Goal: Find specific page/section: Find specific page/section

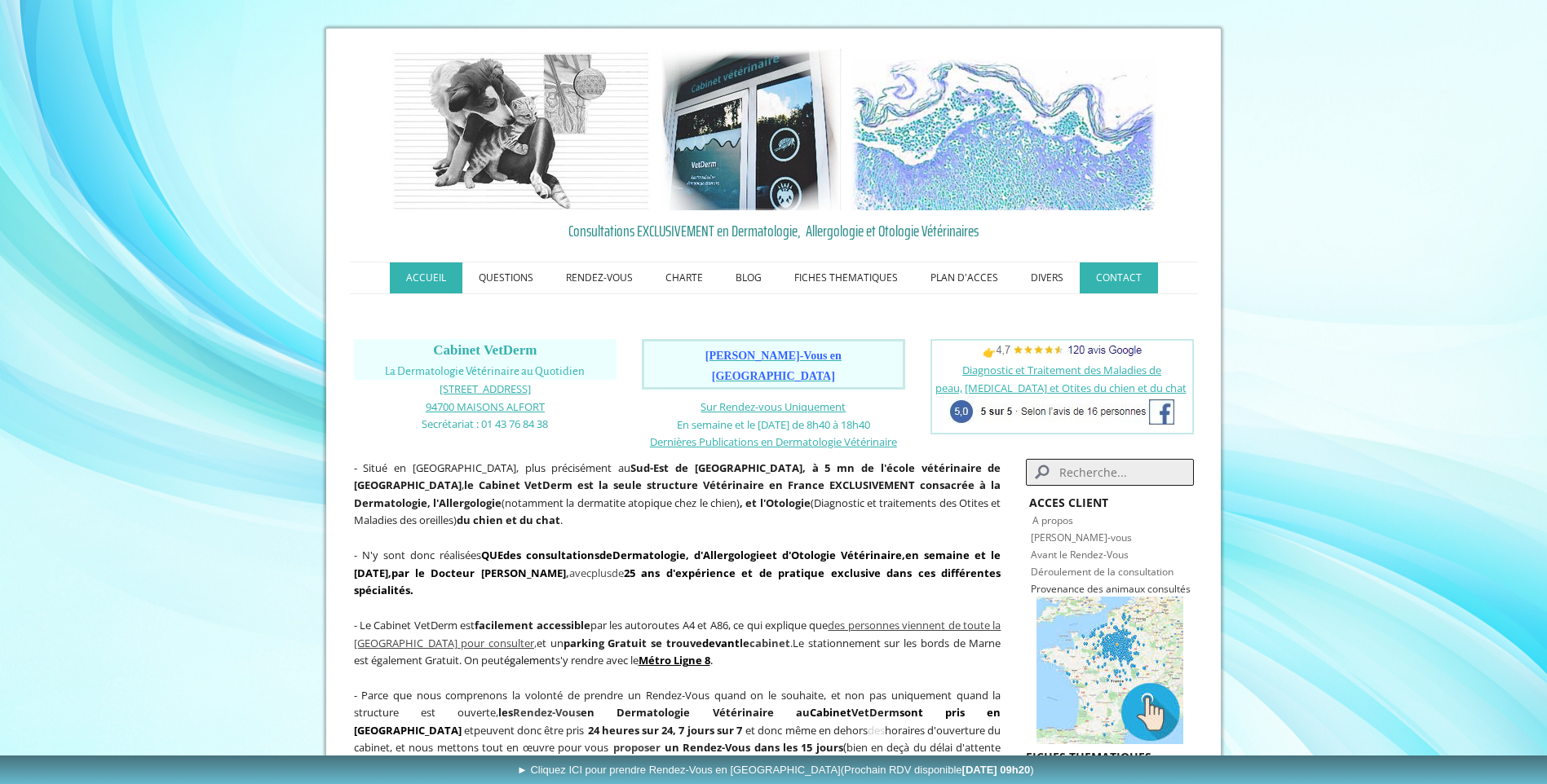
click at [1113, 278] on link "CONTACT" at bounding box center [1119, 278] width 79 height 31
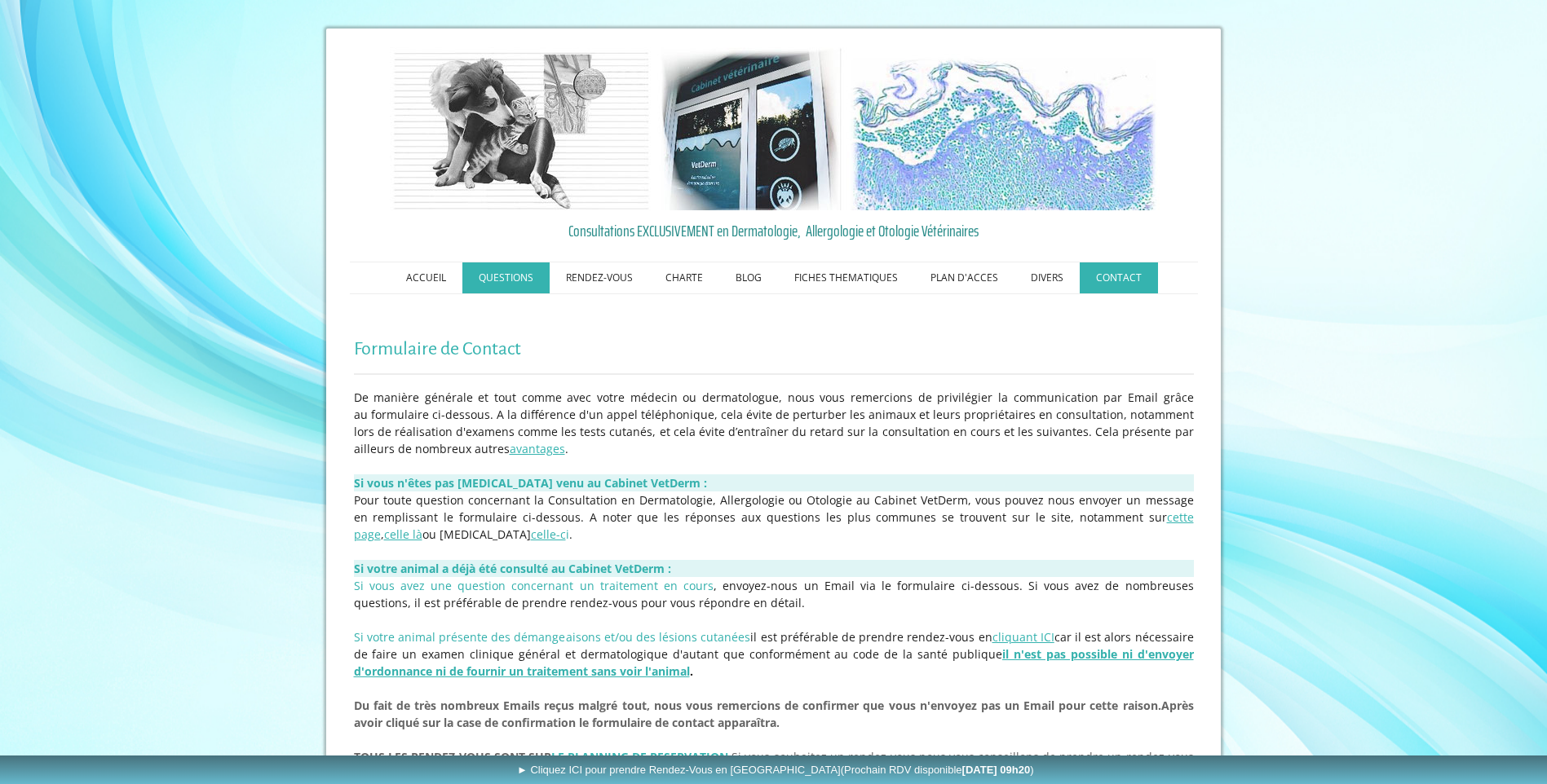
click at [490, 274] on link "QUESTIONS" at bounding box center [506, 278] width 88 height 31
